Goal: Obtain resource: Download file/media

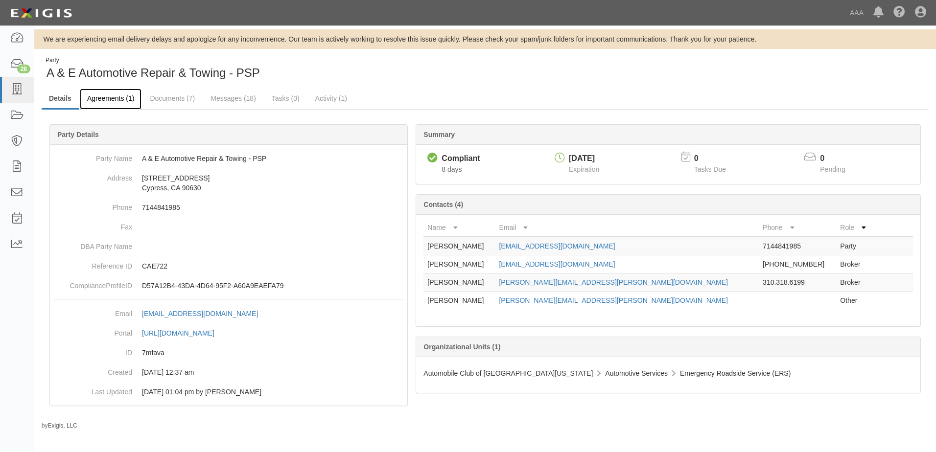
click at [108, 100] on link "Agreements (1)" at bounding box center [111, 99] width 62 height 21
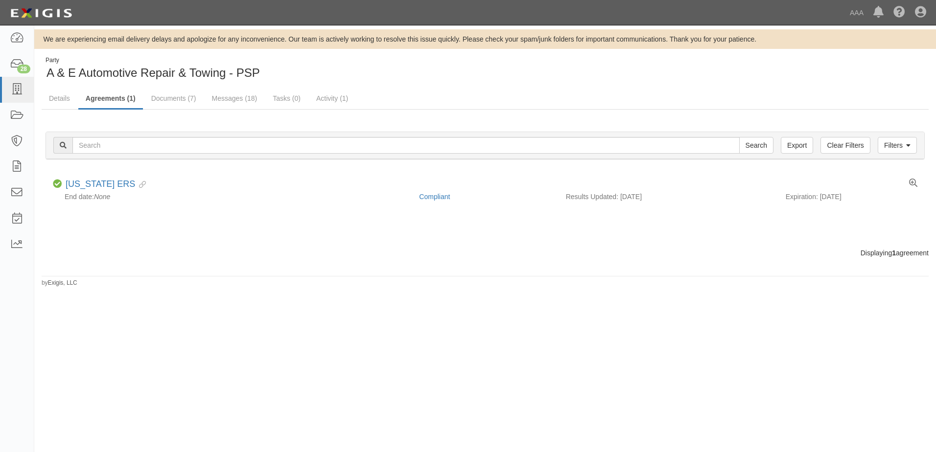
click at [161, 97] on link "Documents (7)" at bounding box center [174, 99] width 60 height 20
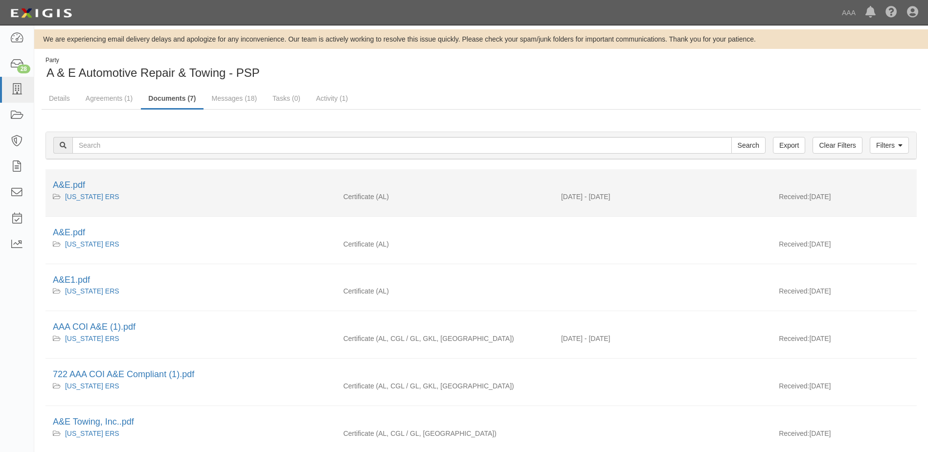
click at [64, 180] on div "A&E.pdf" at bounding box center [481, 185] width 857 height 13
click at [65, 185] on link "A&E.pdf" at bounding box center [69, 185] width 32 height 10
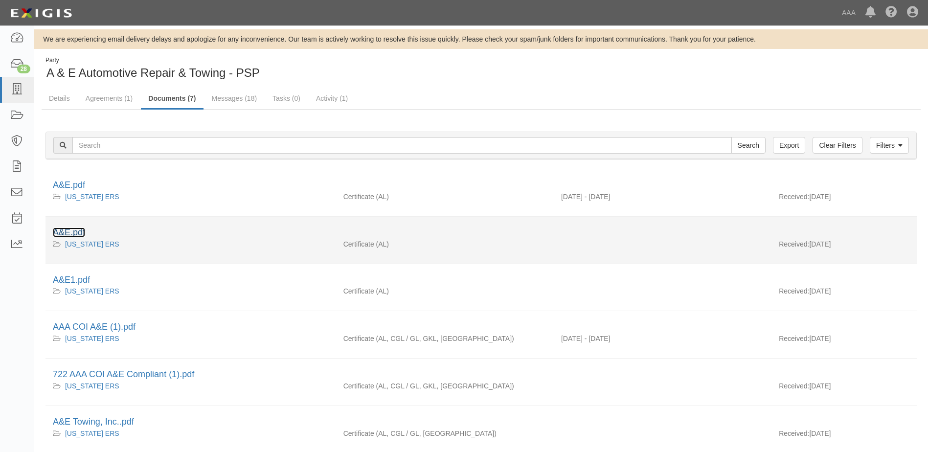
click at [76, 234] on link "A&E.pdf" at bounding box center [69, 233] width 32 height 10
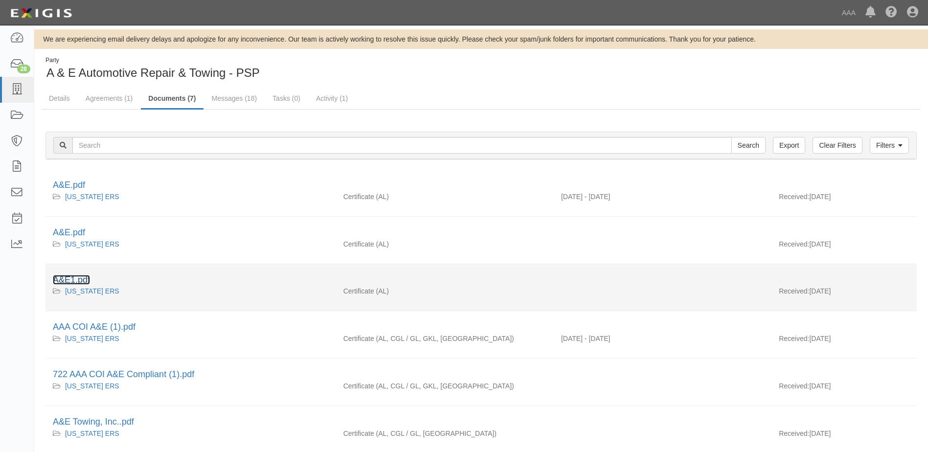
click at [76, 281] on link "A&E1.pdf" at bounding box center [71, 280] width 37 height 10
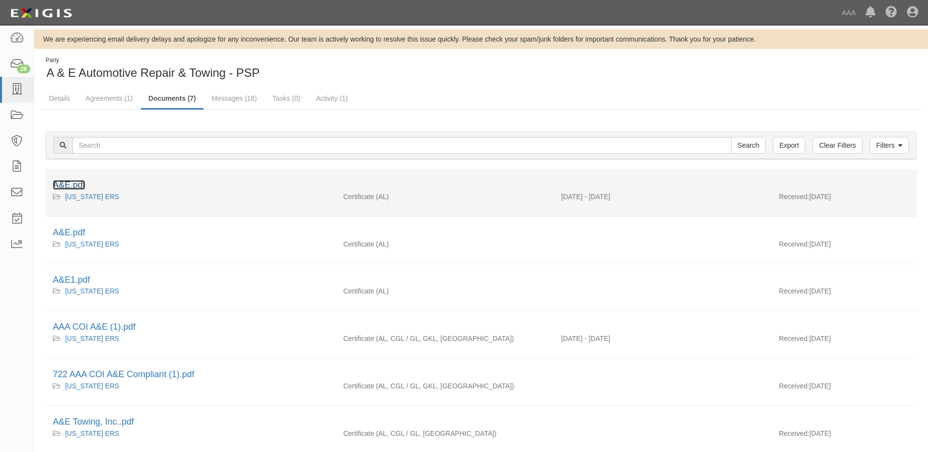
click at [64, 184] on link "A&E.pdf" at bounding box center [69, 185] width 32 height 10
